Goal: Find specific page/section: Find specific page/section

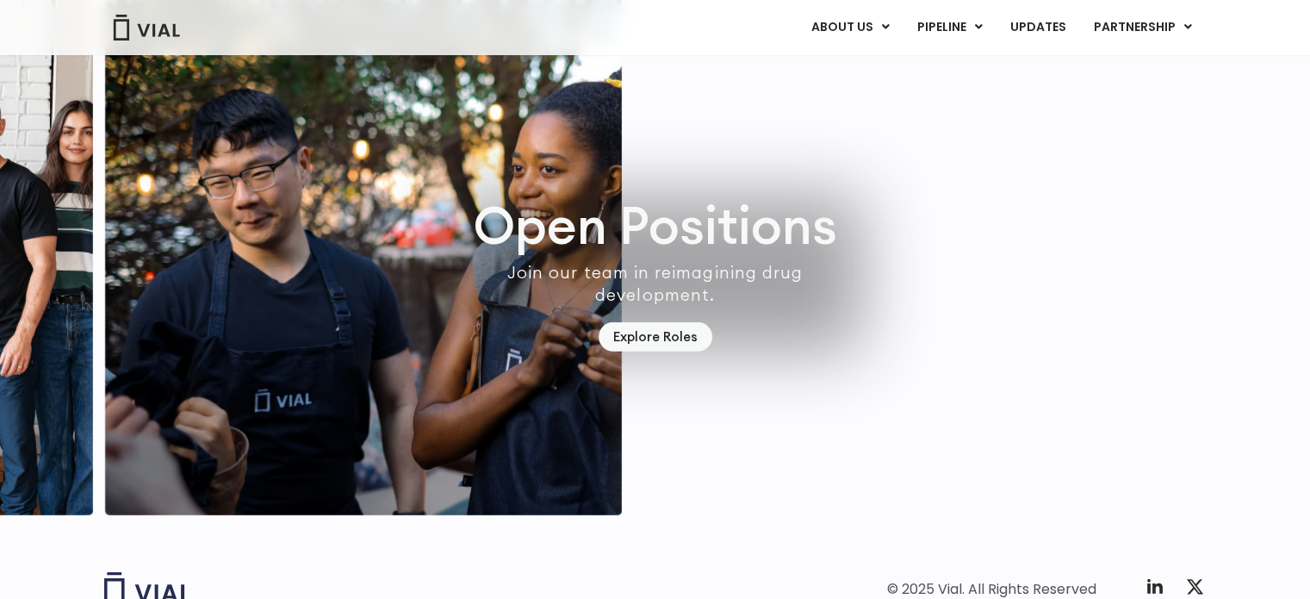
scroll to position [5065, 0]
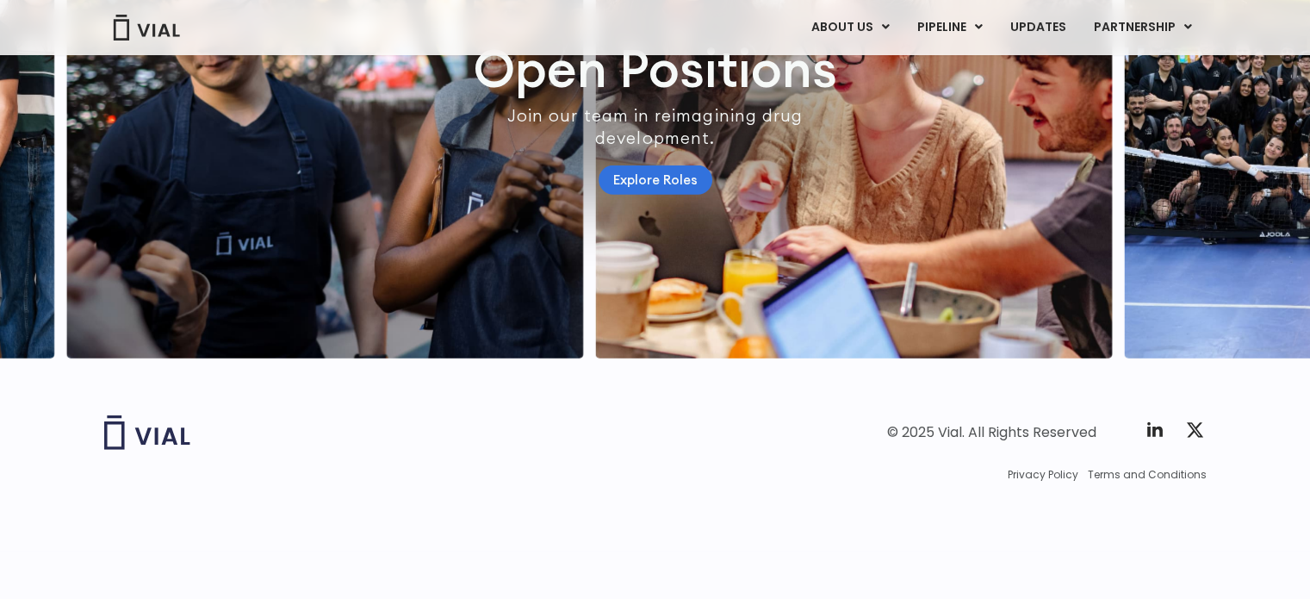
click at [657, 195] on link "Explore Roles" at bounding box center [656, 180] width 114 height 30
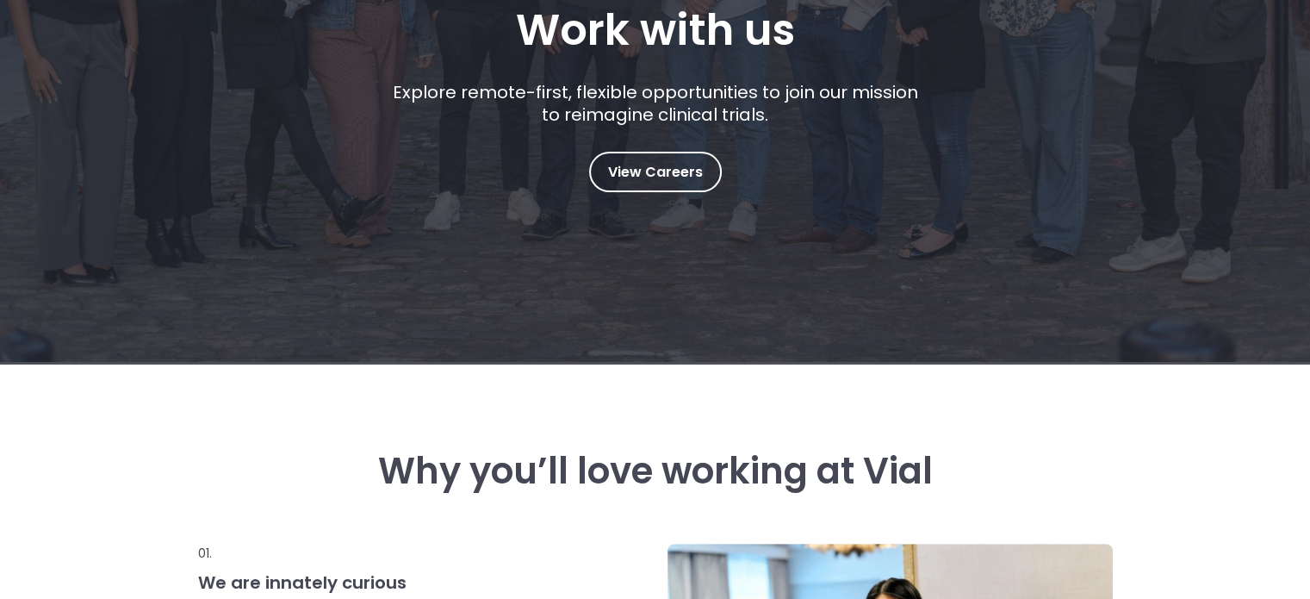
scroll to position [344, 0]
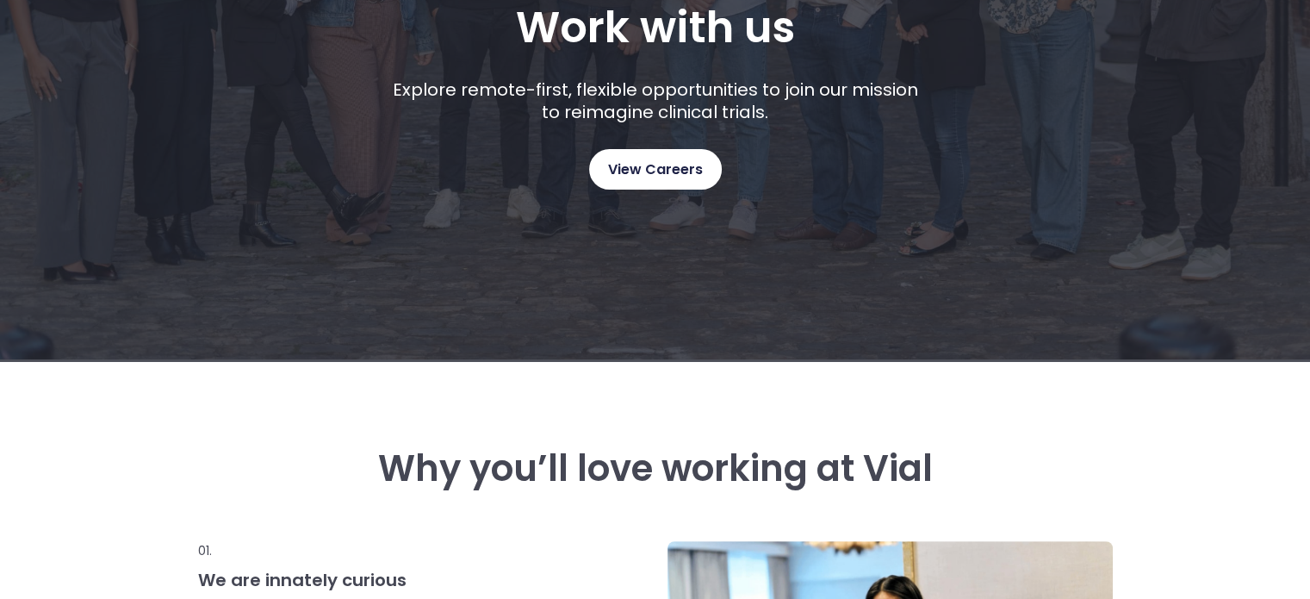
click at [636, 177] on span "View Careers" at bounding box center [655, 169] width 95 height 22
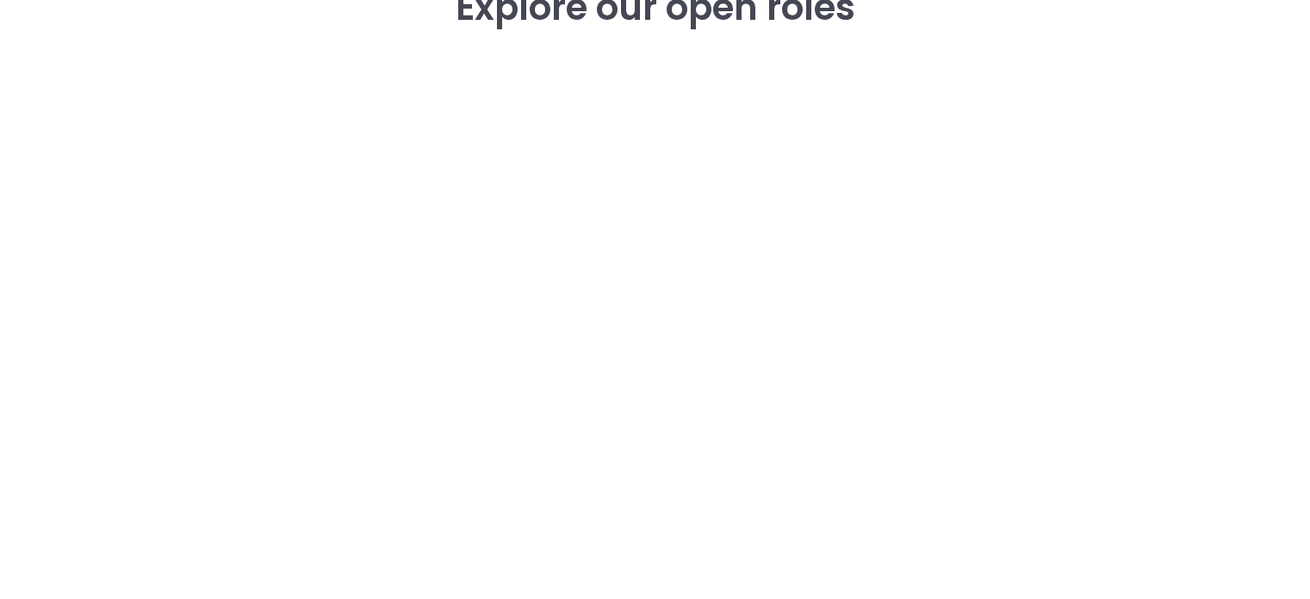
scroll to position [2432, 0]
